Goal: Task Accomplishment & Management: Manage account settings

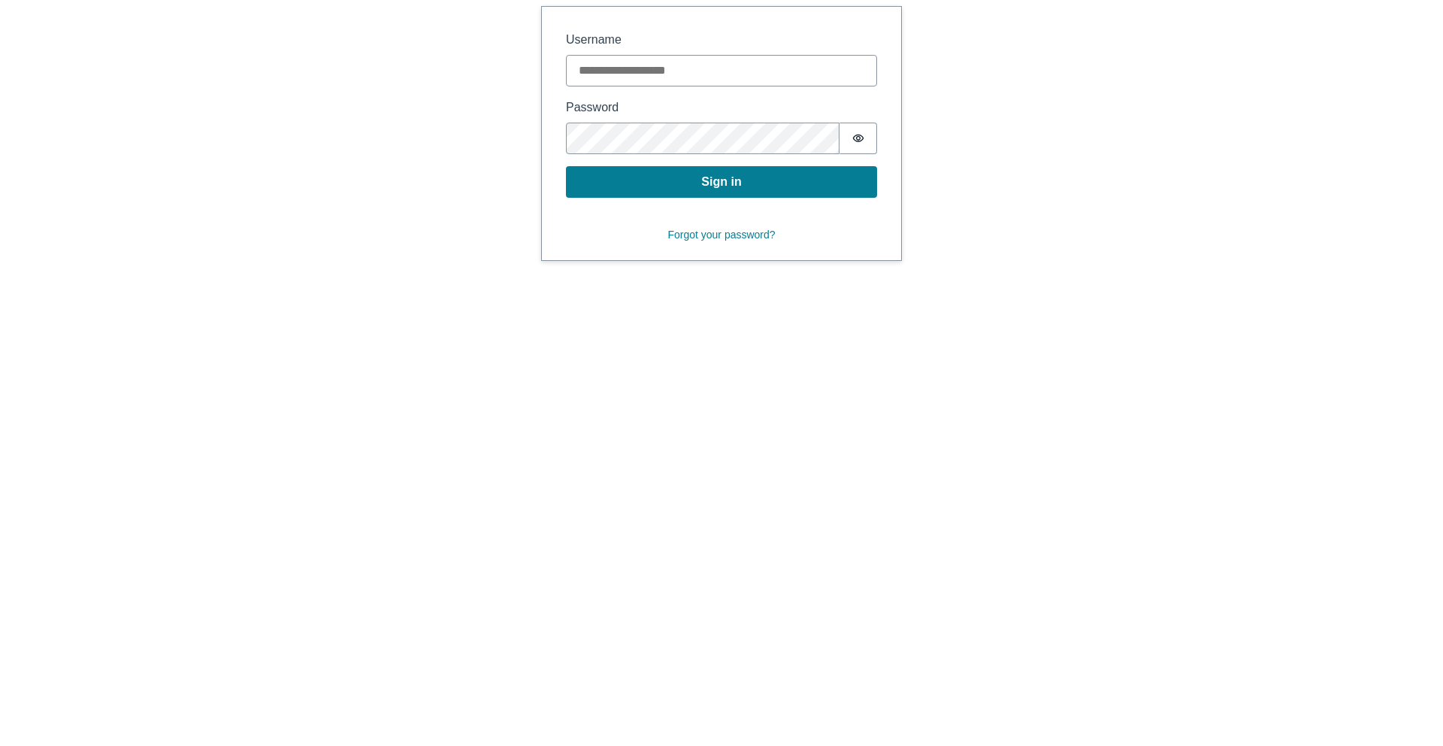
type input "**********"
click at [683, 184] on button "Sign in" at bounding box center [721, 182] width 311 height 32
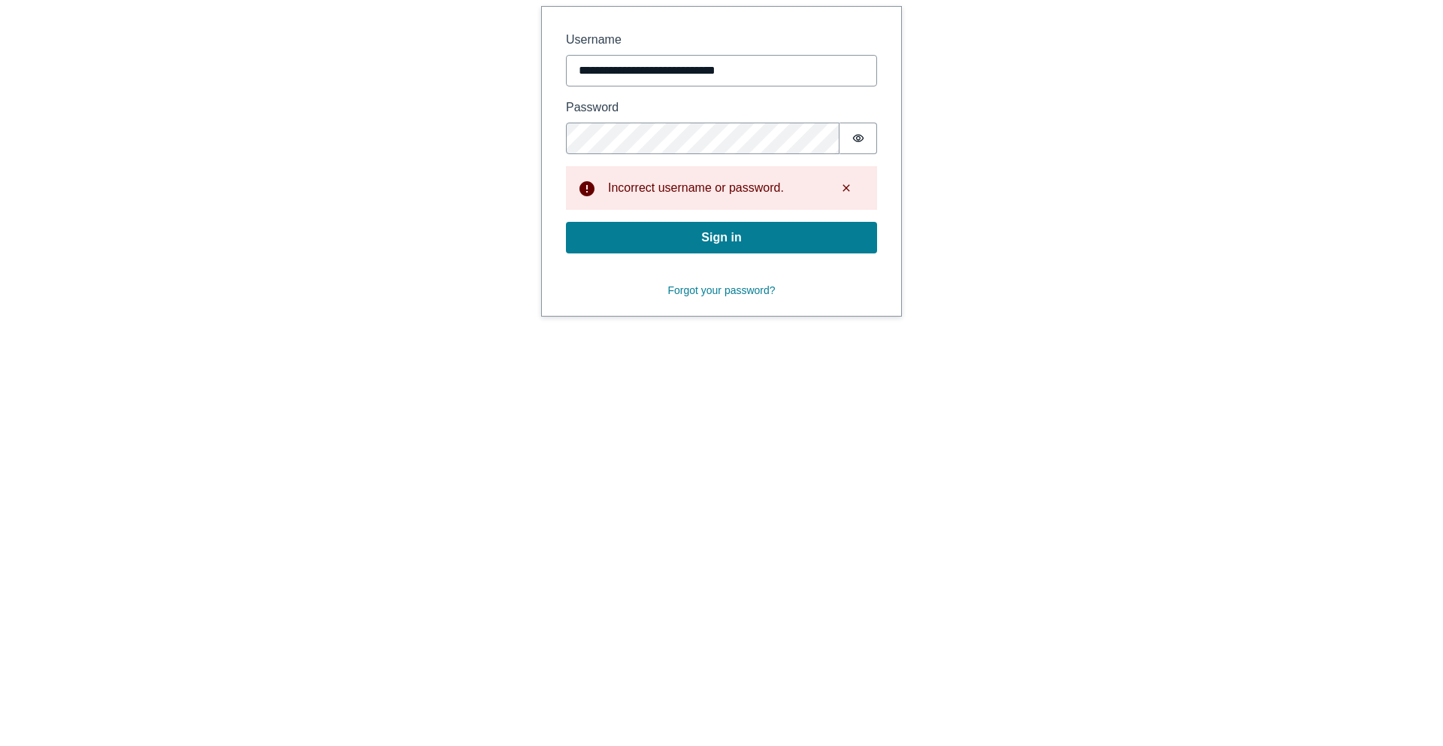
click at [854, 132] on icon "Show password" at bounding box center [858, 138] width 12 height 12
click at [566, 222] on button "Sign in" at bounding box center [721, 238] width 311 height 32
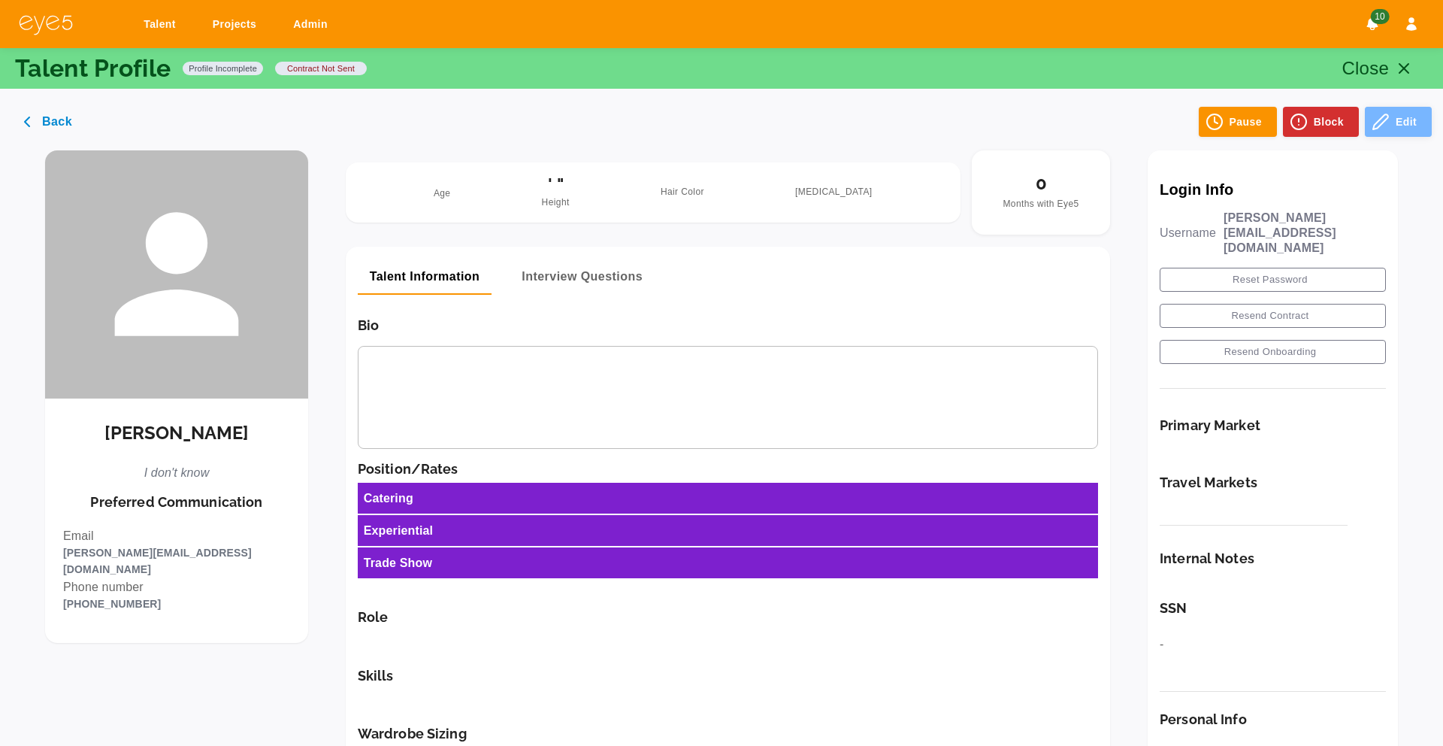
click at [1391, 126] on button "Edit" at bounding box center [1398, 122] width 67 height 30
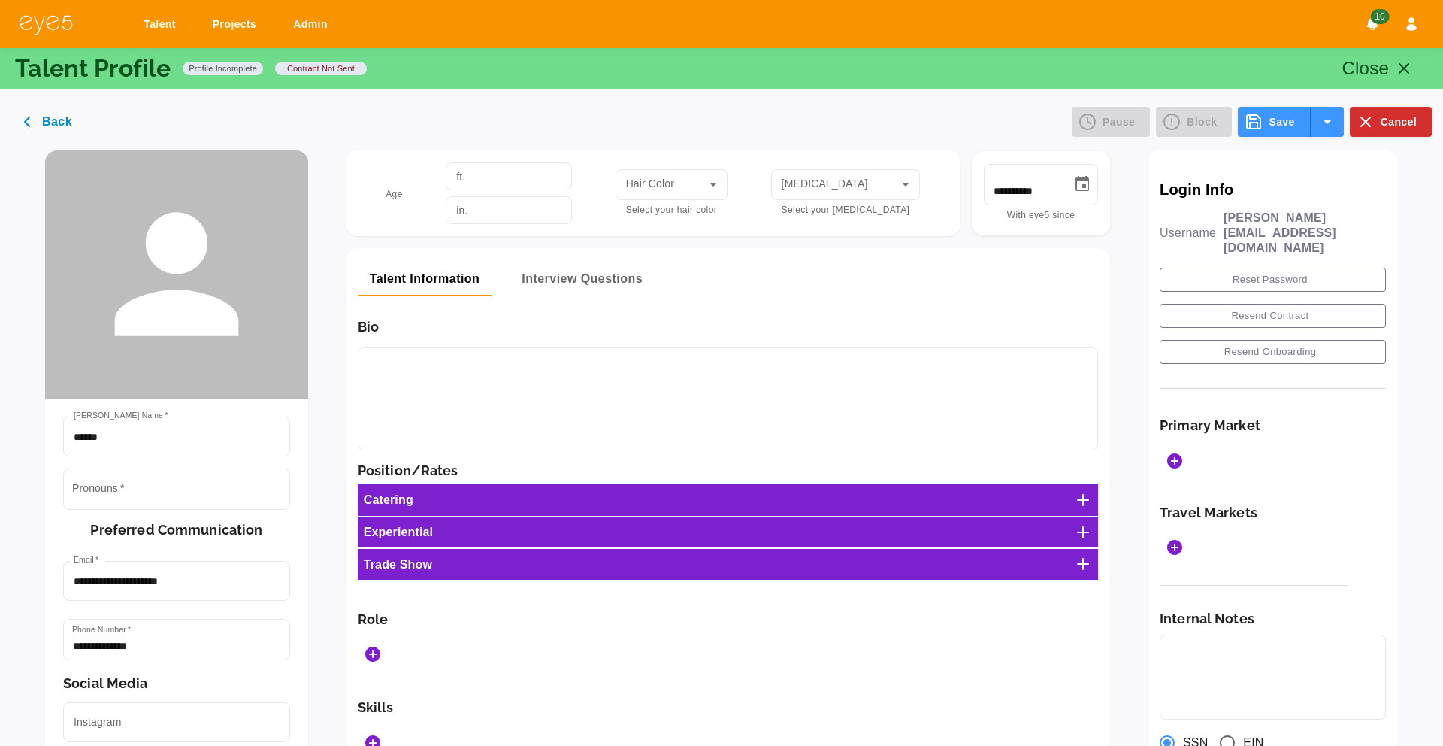
scroll to position [9, 0]
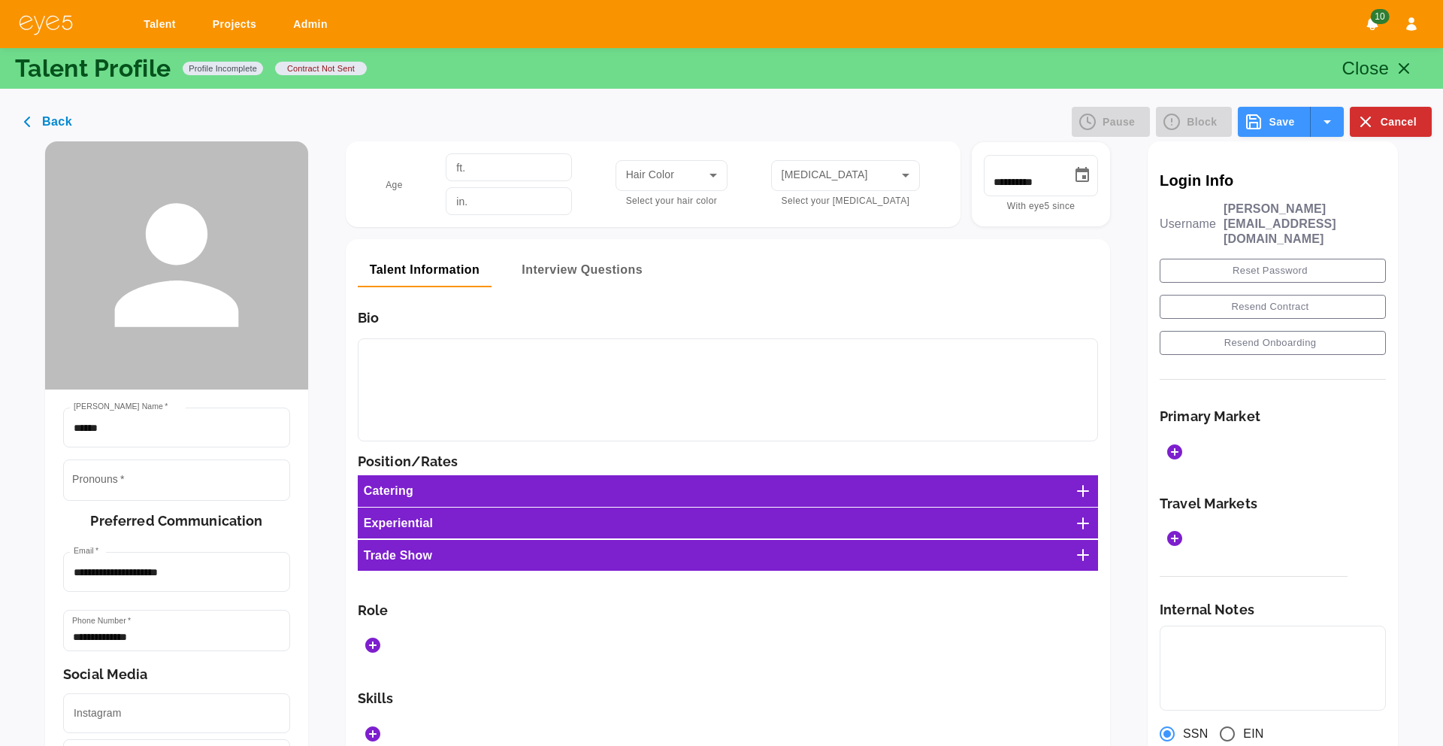
click at [26, 24] on img at bounding box center [46, 25] width 56 height 22
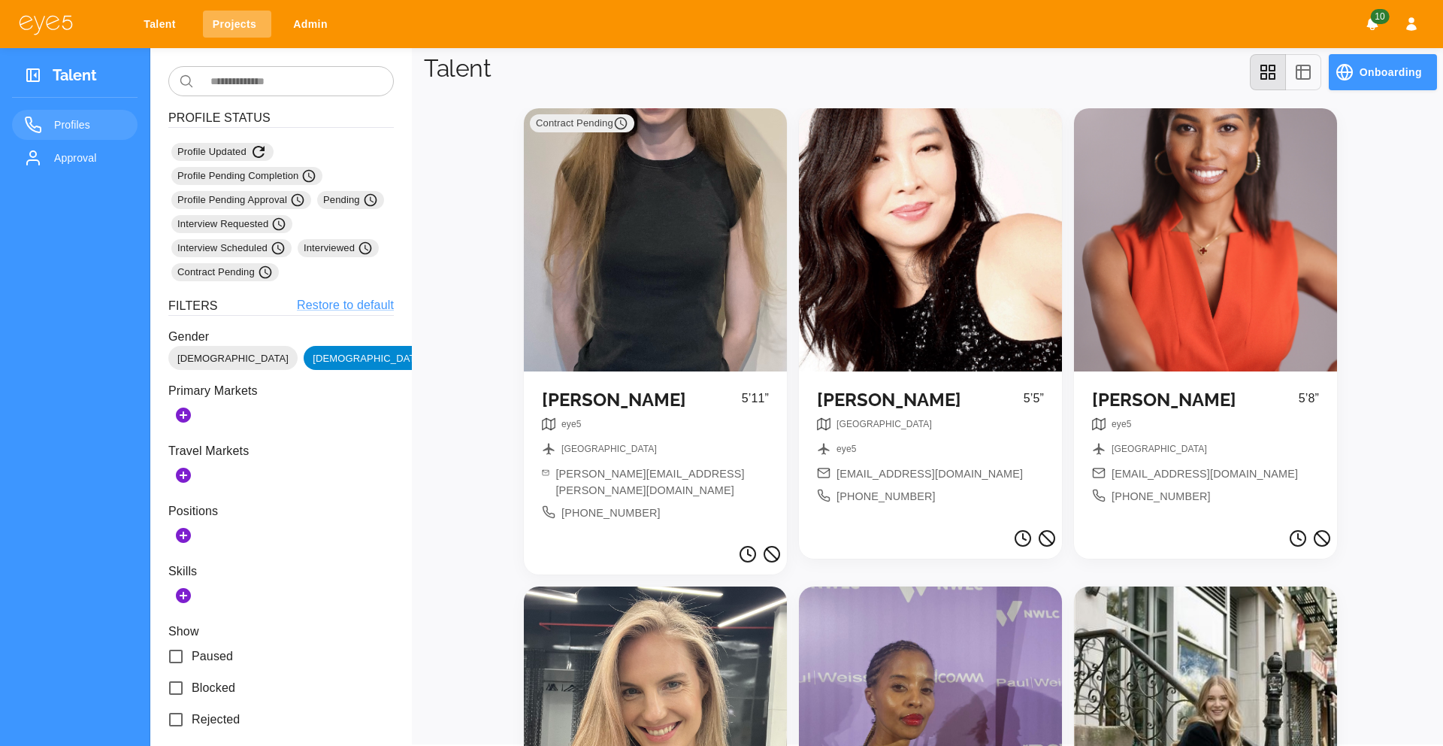
click at [234, 31] on link "Projects" at bounding box center [237, 25] width 68 height 28
select select "*"
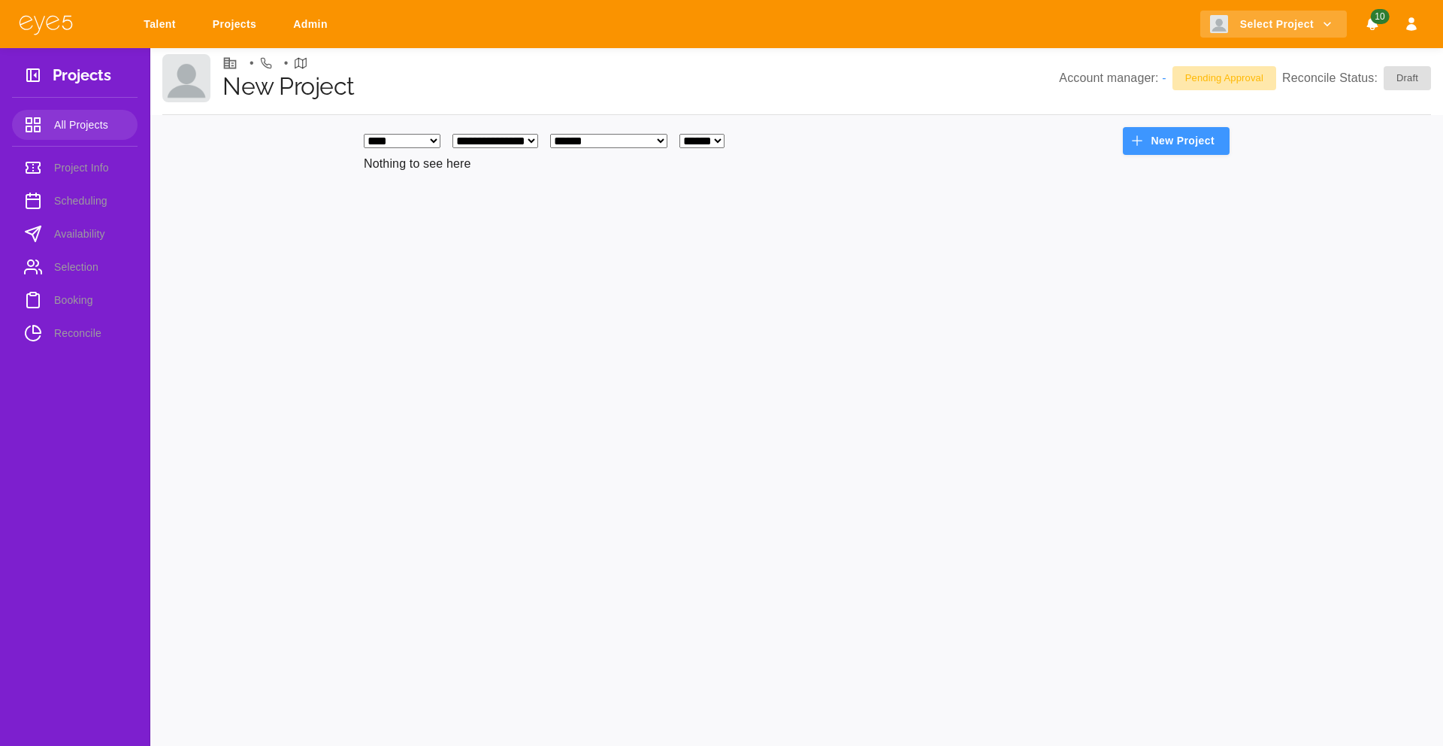
click at [41, 23] on img at bounding box center [46, 25] width 56 height 22
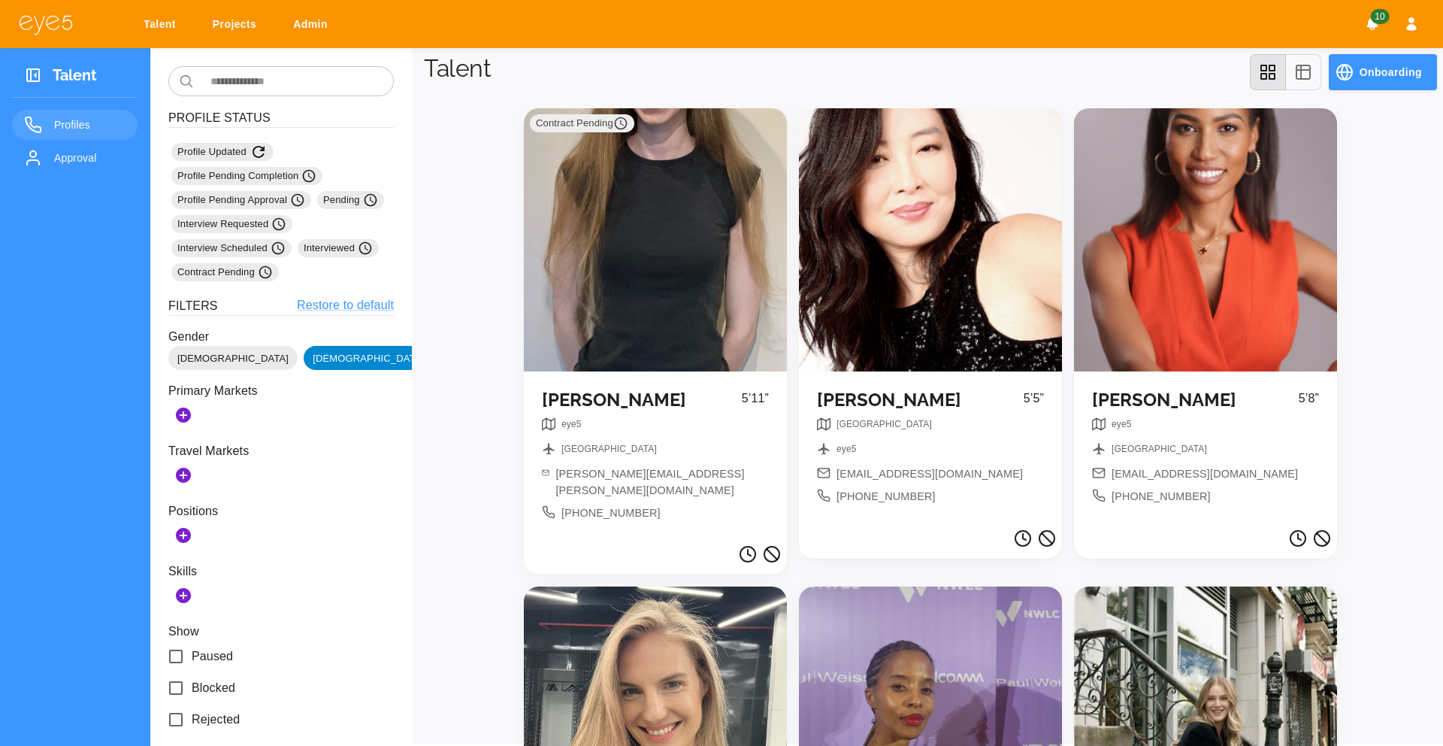
click at [1421, 26] on button "button" at bounding box center [1411, 24] width 27 height 27
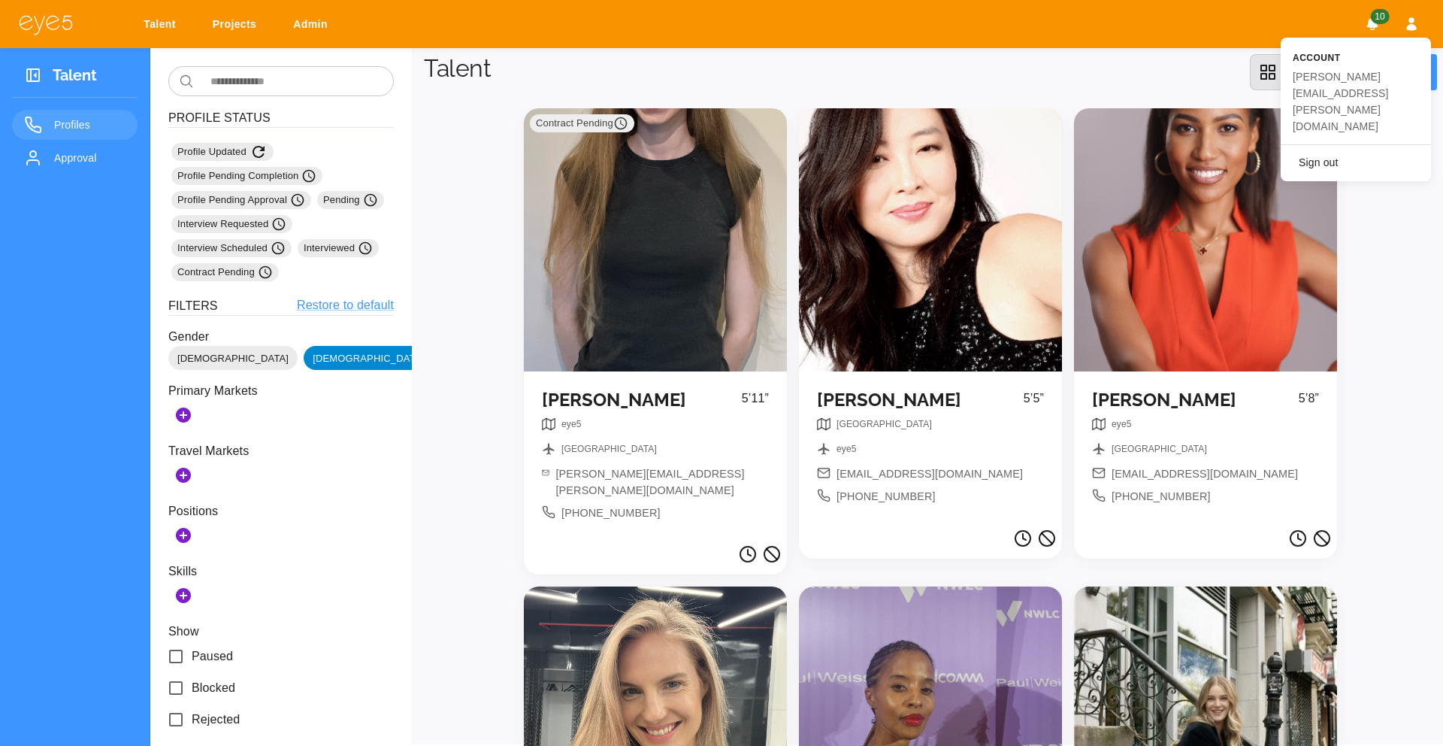
click at [477, 339] on div at bounding box center [721, 373] width 1443 height 746
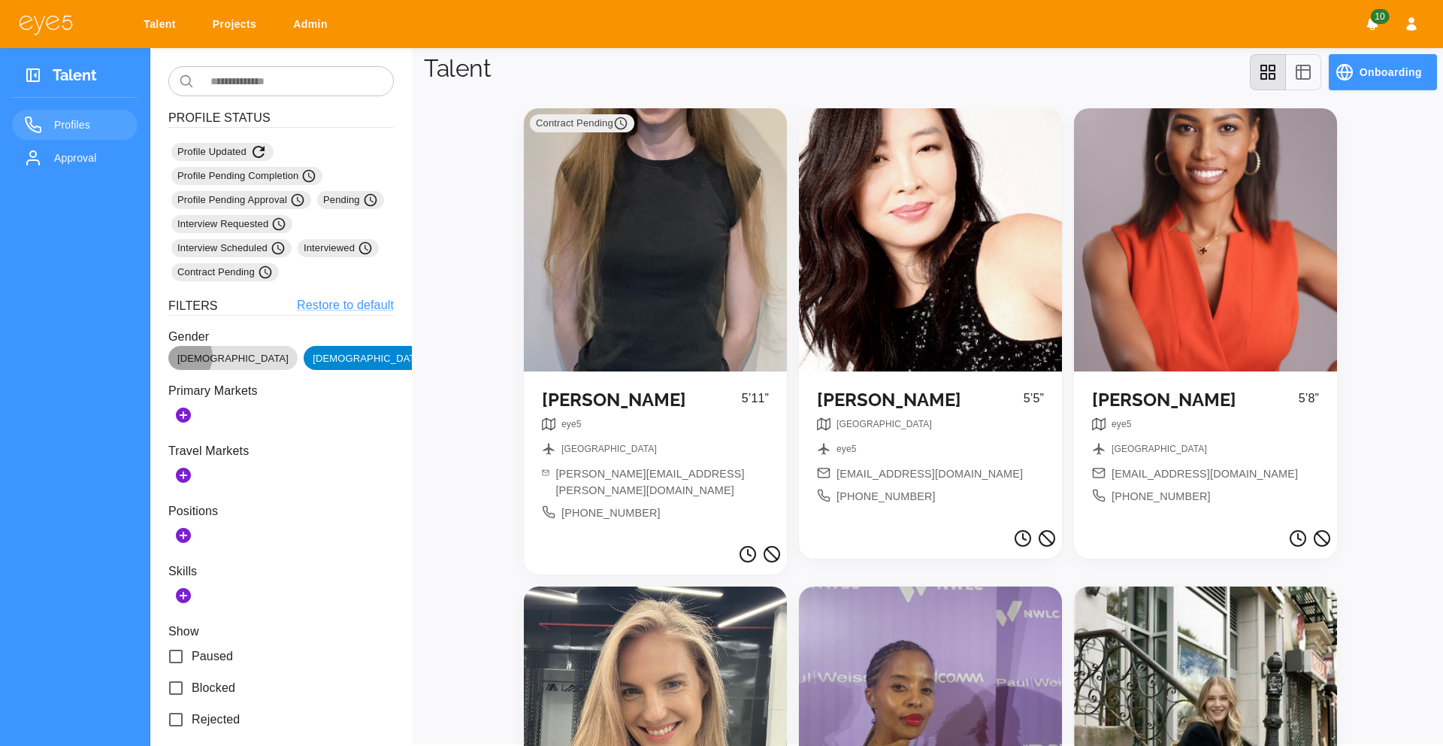
drag, startPoint x: 183, startPoint y: 356, endPoint x: 204, endPoint y: 356, distance: 20.3
click at [183, 356] on span "Male" at bounding box center [232, 358] width 129 height 15
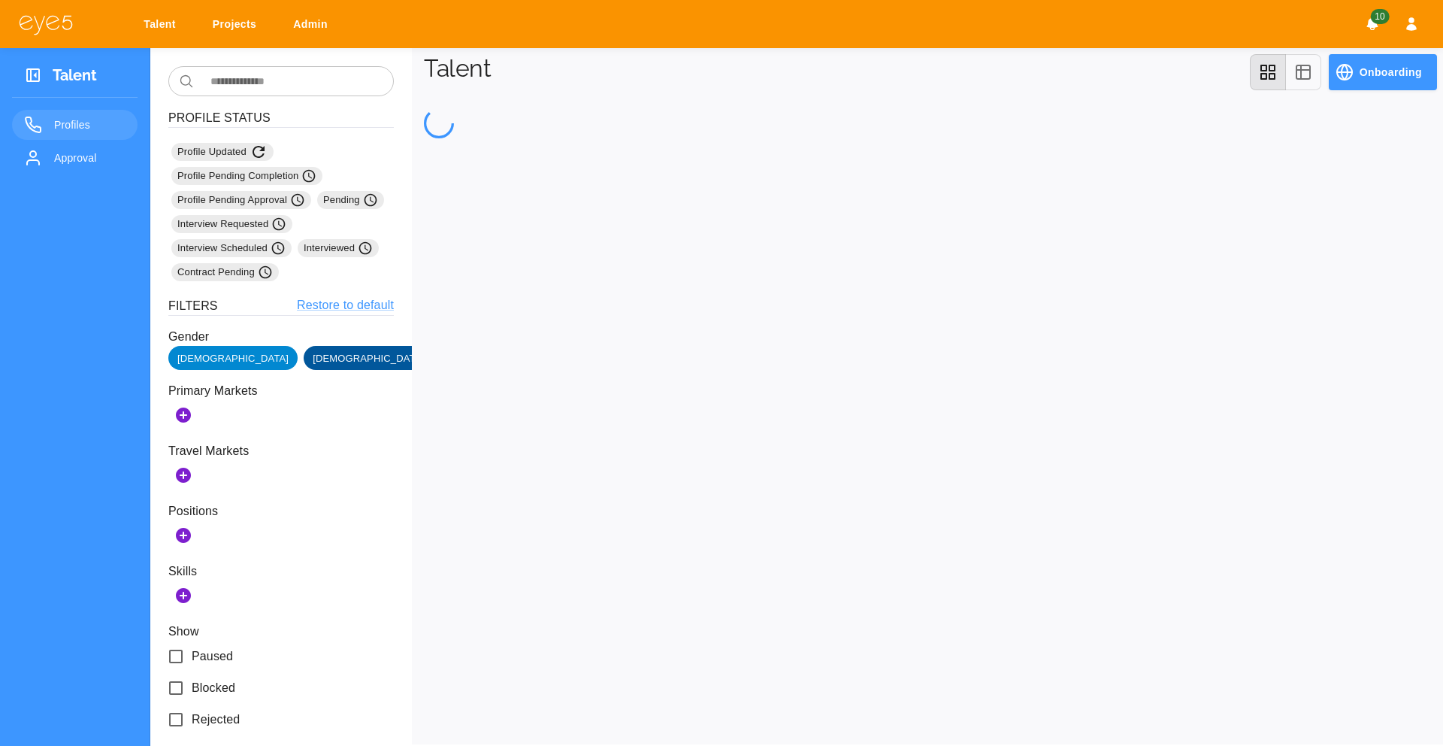
click at [304, 358] on span "Female" at bounding box center [368, 358] width 129 height 15
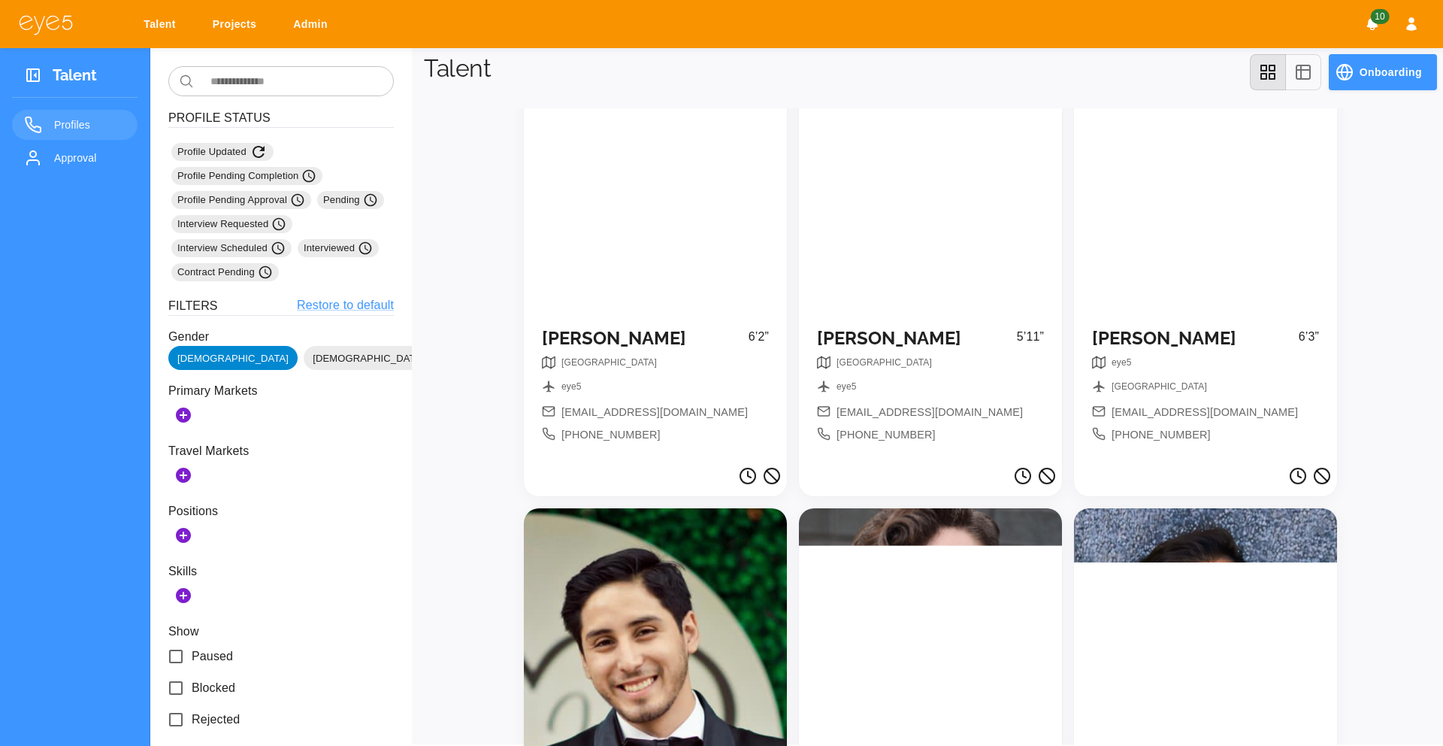
scroll to position [1116, 0]
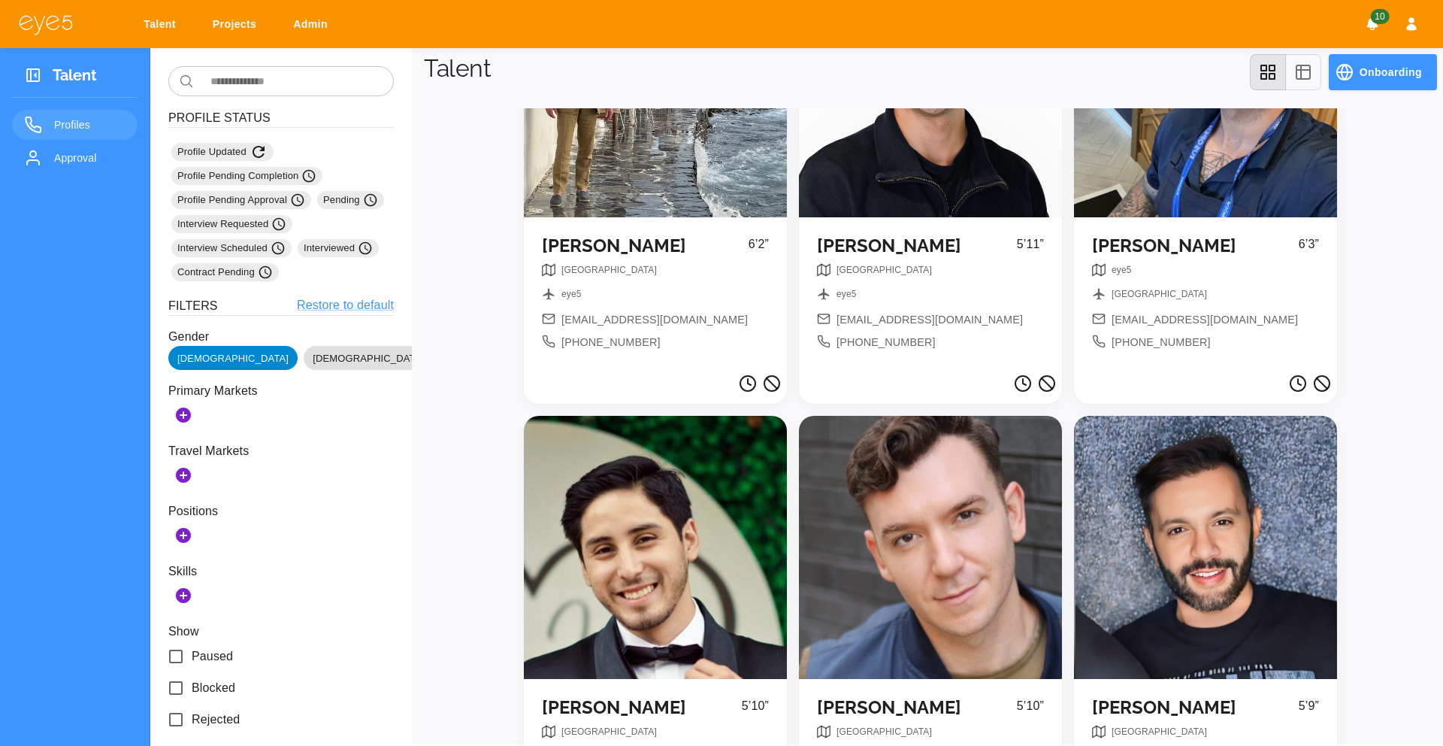
drag, startPoint x: 227, startPoint y: 358, endPoint x: 219, endPoint y: 357, distance: 8.3
click at [304, 358] on span "Female" at bounding box center [368, 358] width 129 height 15
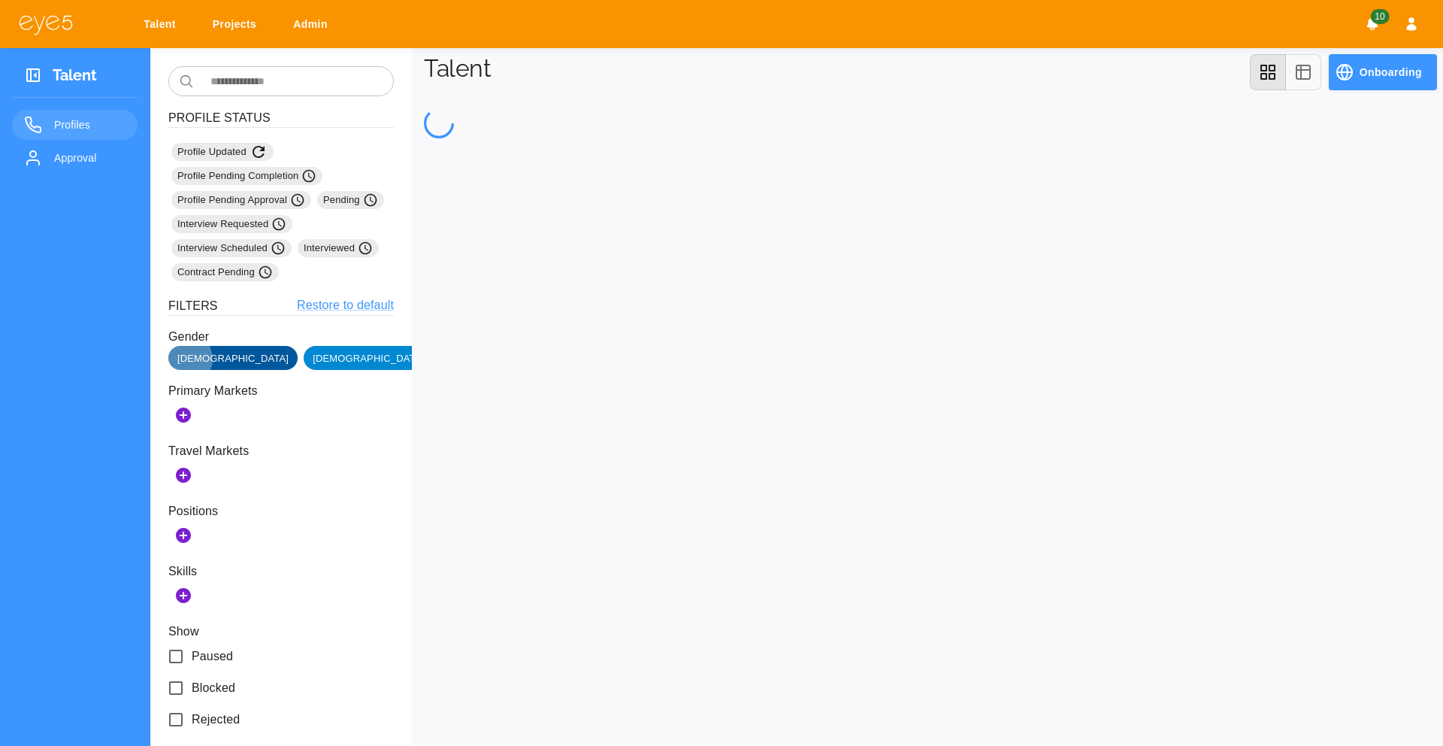
drag, startPoint x: 184, startPoint y: 358, endPoint x: 194, endPoint y: 361, distance: 10.2
click at [184, 358] on span "Male" at bounding box center [232, 358] width 129 height 15
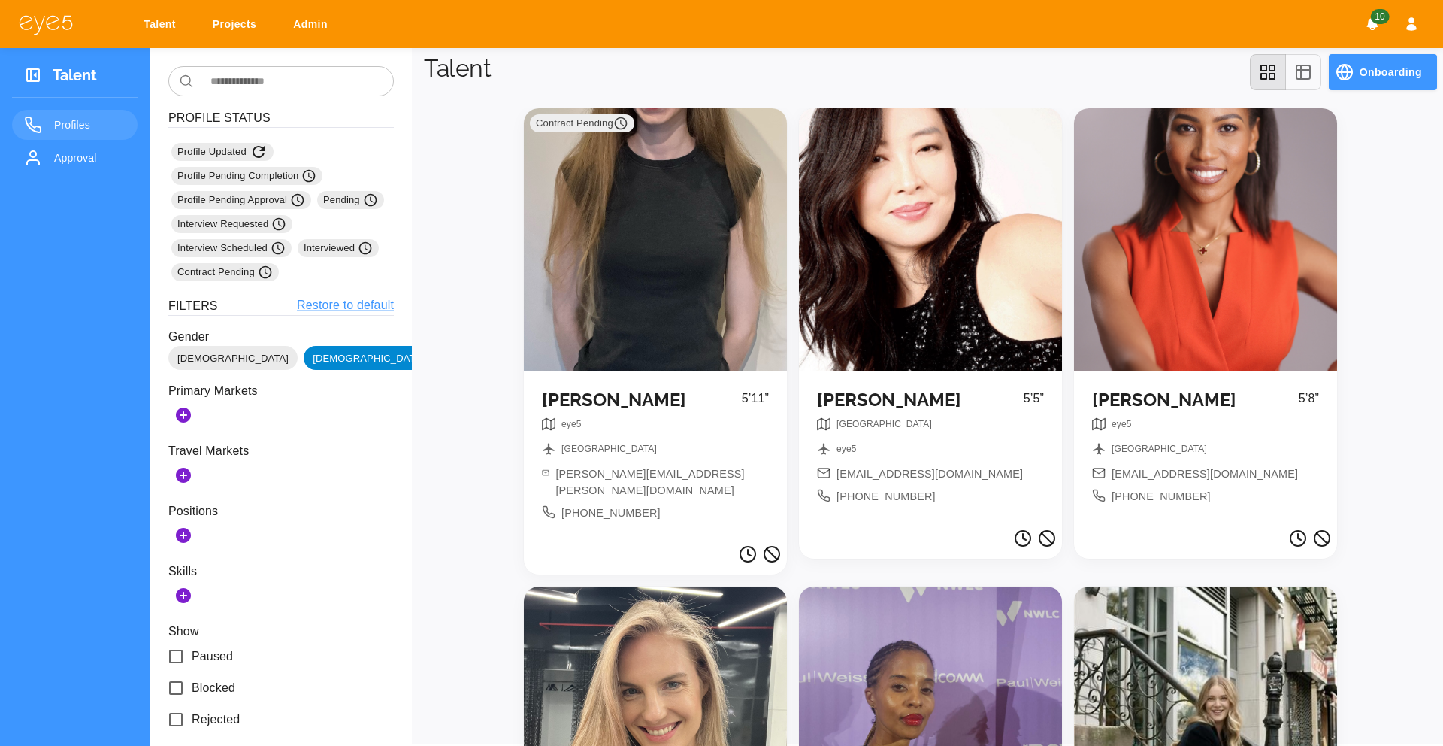
scroll to position [1, 0]
click at [86, 159] on span "Approval" at bounding box center [89, 158] width 71 height 18
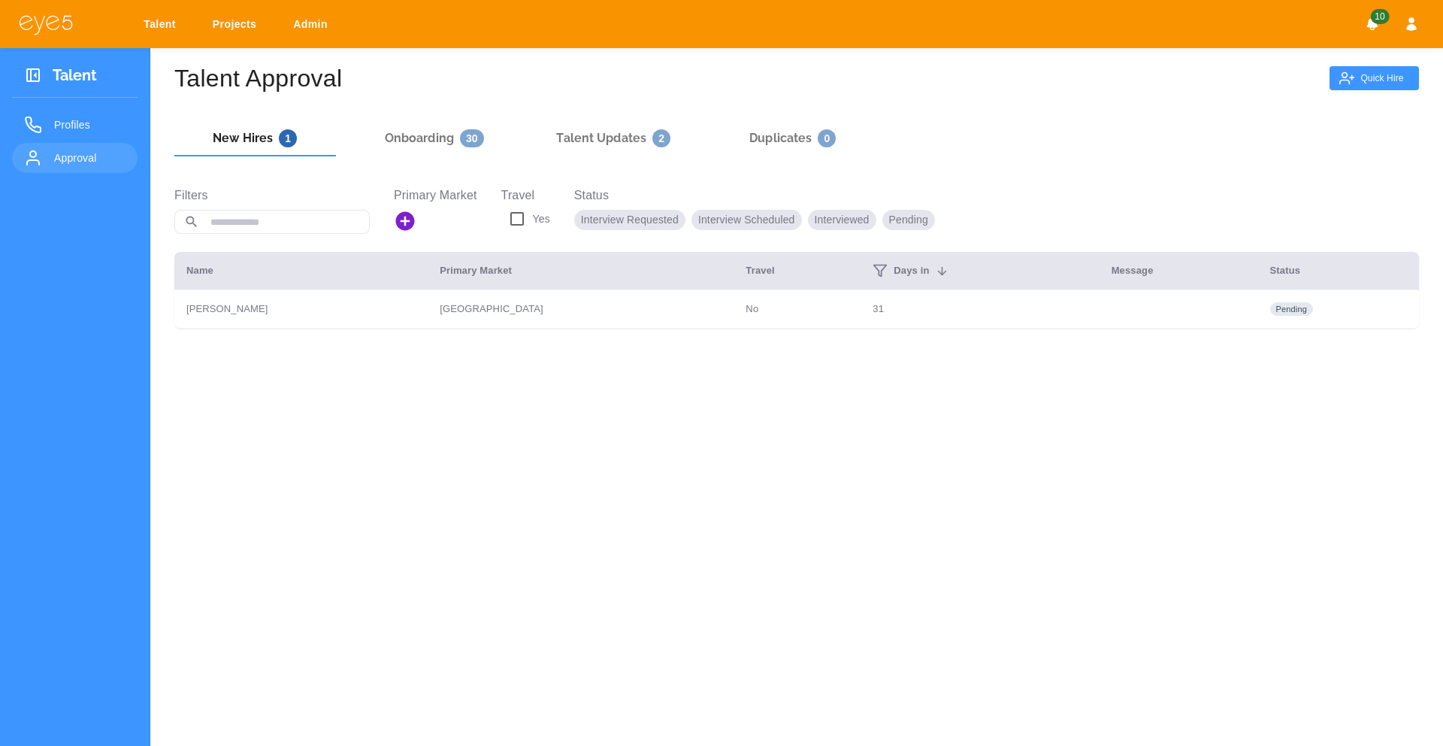
click at [457, 136] on h6 "Onboarding 30" at bounding box center [434, 138] width 99 height 18
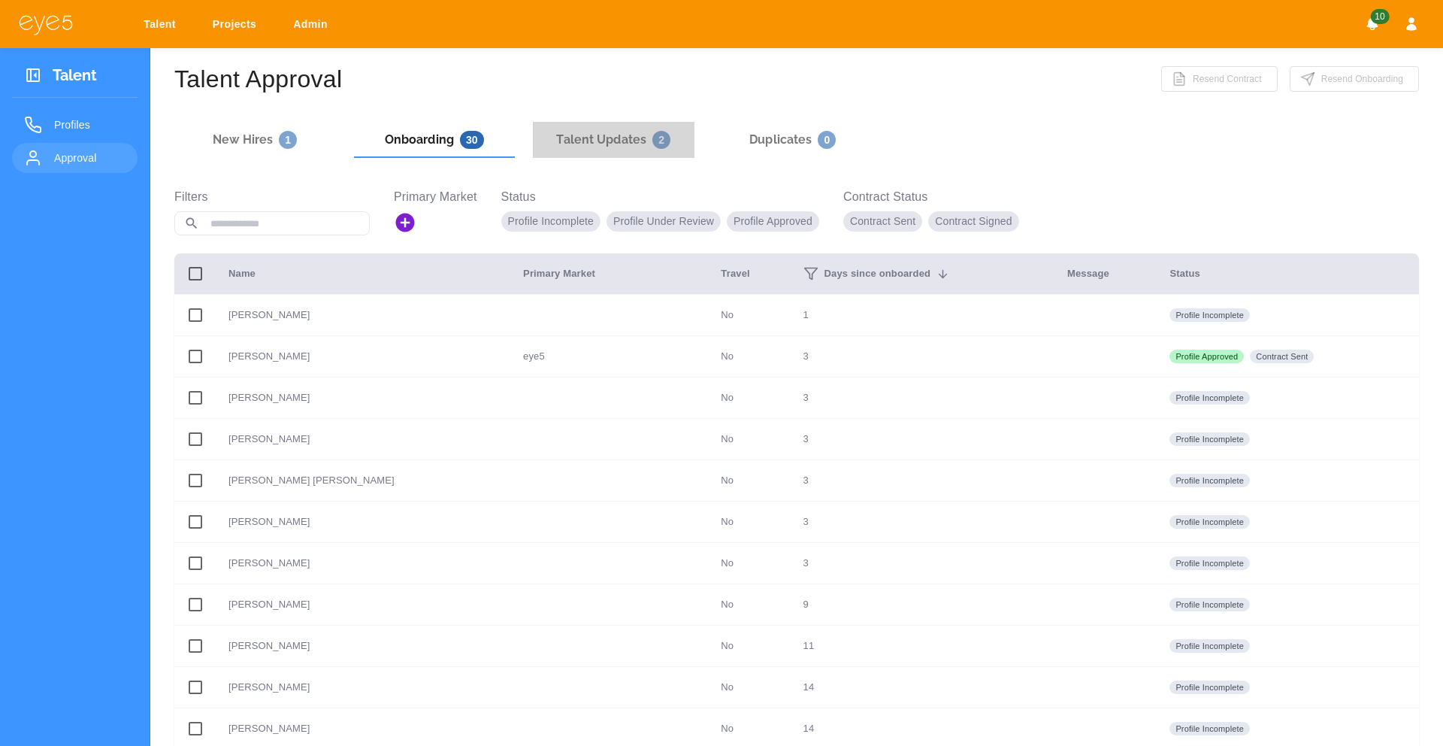
click at [583, 141] on h6 "Talent Updates 2" at bounding box center [613, 140] width 114 height 18
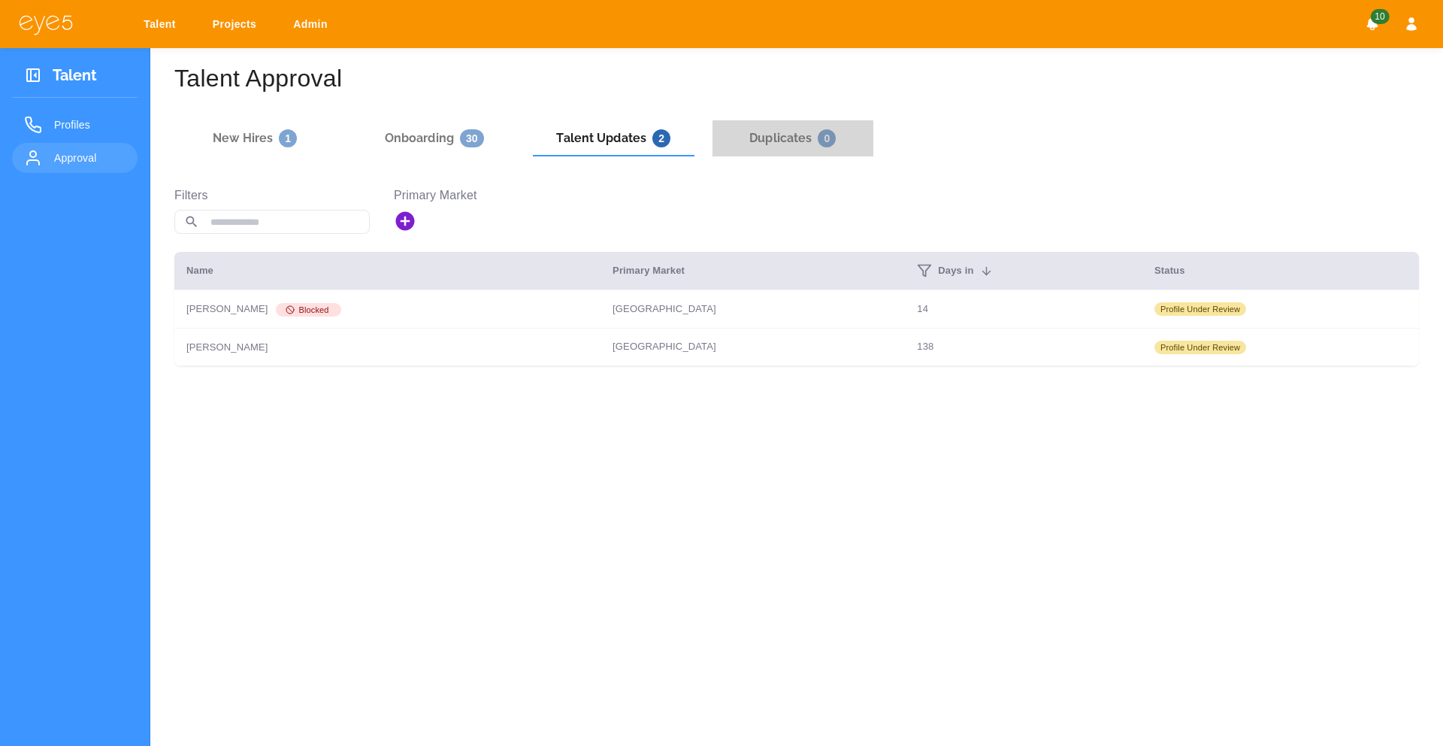
click at [774, 135] on h6 "Duplicates 0" at bounding box center [792, 138] width 86 height 18
